Goal: Navigation & Orientation: Understand site structure

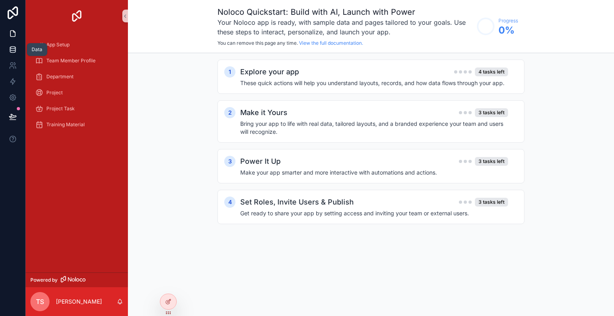
click at [7, 50] on link at bounding box center [12, 50] width 25 height 16
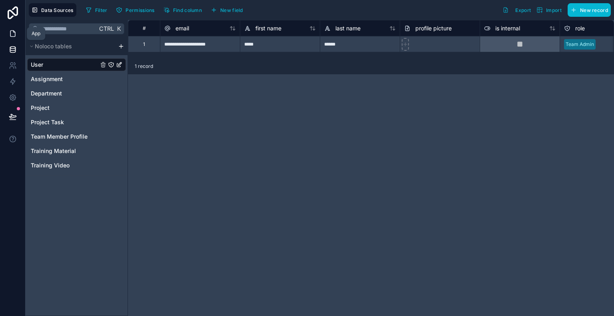
click at [17, 29] on link at bounding box center [12, 34] width 25 height 16
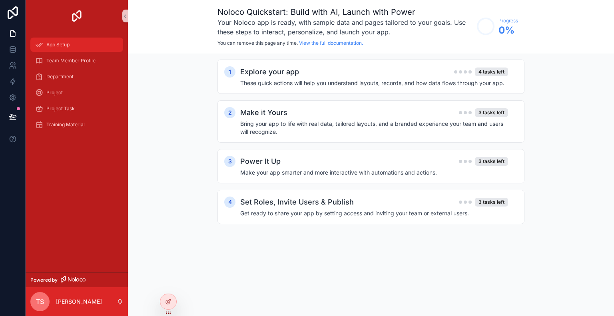
click at [69, 49] on div "App Setup" at bounding box center [76, 44] width 83 height 13
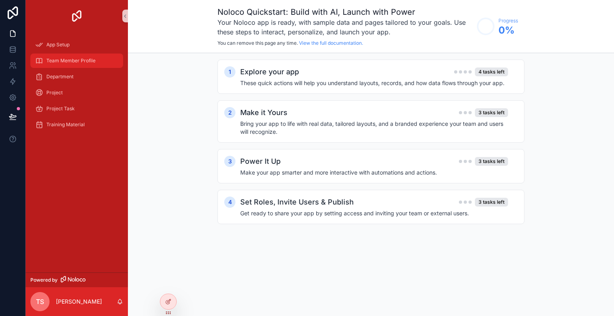
click at [70, 64] on div "Team Member Profile" at bounding box center [76, 60] width 83 height 13
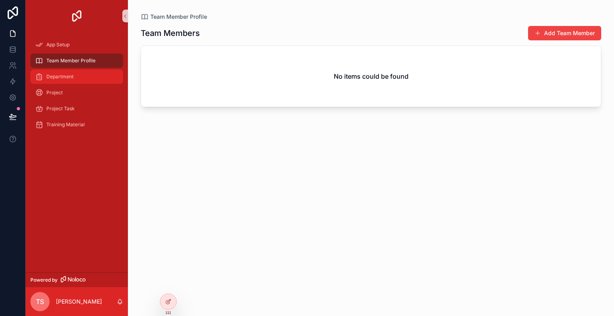
click at [72, 78] on span "Department" at bounding box center [59, 77] width 27 height 6
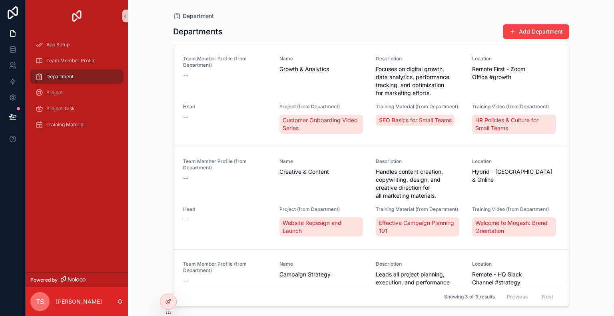
click at [72, 78] on span "Department" at bounding box center [59, 77] width 27 height 6
click at [13, 83] on icon at bounding box center [12, 82] width 5 height 6
